Goal: Find contact information: Find contact information

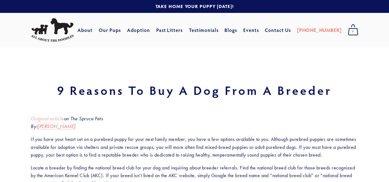
click at [58, 118] on em "Original article" at bounding box center [47, 119] width 33 height 6
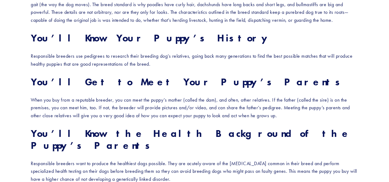
scroll to position [304, 0]
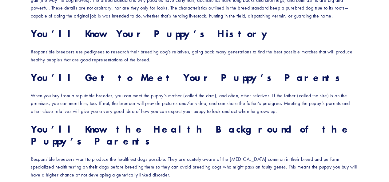
drag, startPoint x: 98, startPoint y: 90, endPoint x: 196, endPoint y: 91, distance: 98.7
drag, startPoint x: 196, startPoint y: 91, endPoint x: 170, endPoint y: 98, distance: 27.1
click at [170, 98] on p "When you buy from a reputable breeder, you can meet the puppy’s mother (called …" at bounding box center [194, 104] width 327 height 24
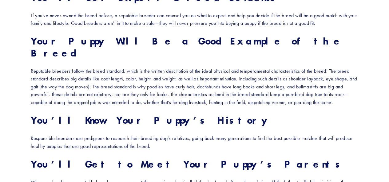
scroll to position [0, 0]
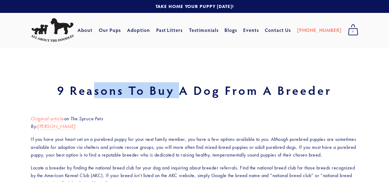
drag, startPoint x: 106, startPoint y: 83, endPoint x: 183, endPoint y: 103, distance: 79.4
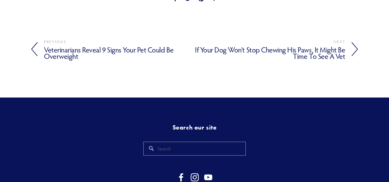
scroll to position [731, 0]
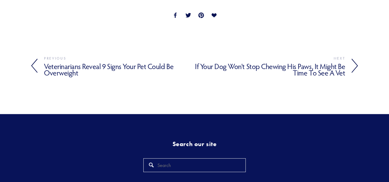
click at [172, 159] on input "Search" at bounding box center [194, 166] width 102 height 14
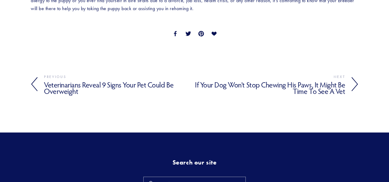
scroll to position [748, 0]
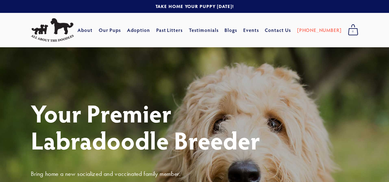
click at [71, 54] on div "Your Premier Labradoodle Breeder Bring home a new socialized and vaccinated fam…" at bounding box center [194, 169] width 389 height 244
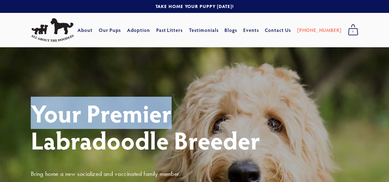
drag, startPoint x: 71, startPoint y: 54, endPoint x: 125, endPoint y: 104, distance: 73.5
click at [125, 104] on div "Your Premier Labradoodle Breeder Bring home a new socialized and vaccinated fam…" at bounding box center [194, 169] width 389 height 244
click at [125, 104] on h1 "Your Premier Labradoodle Breeder" at bounding box center [194, 127] width 327 height 54
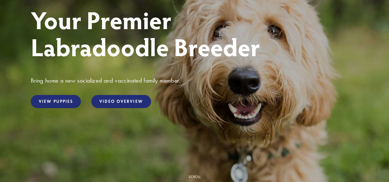
scroll to position [106, 0]
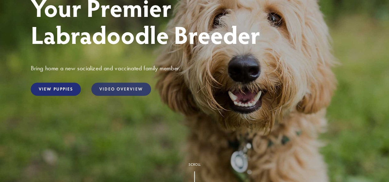
click at [130, 93] on link "Video Overview" at bounding box center [120, 89] width 59 height 13
